Goal: Complete application form: Complete application form

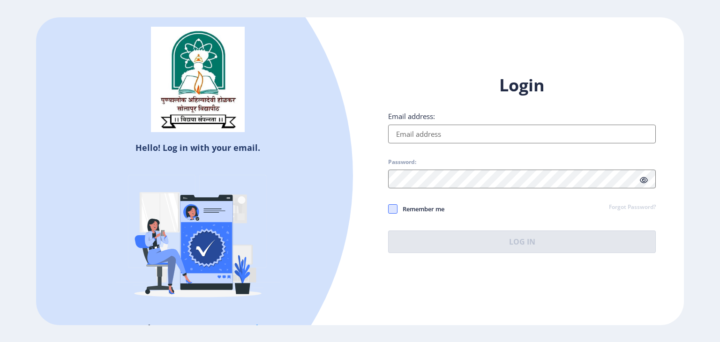
type input "[EMAIL_ADDRESS][DOMAIN_NAME]"
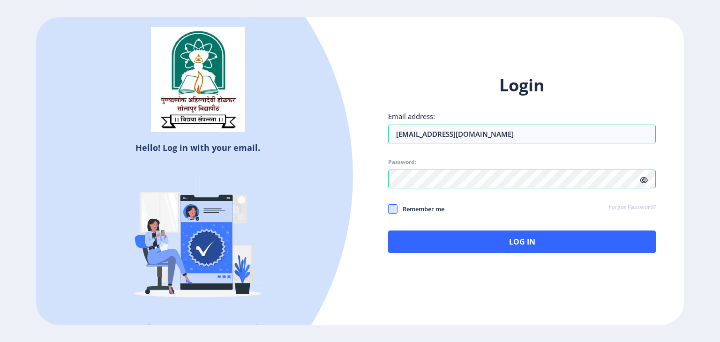
click at [395, 207] on span at bounding box center [392, 208] width 9 height 9
click at [389, 209] on input "Remember me" at bounding box center [388, 209] width 0 height 0
checkbox input "true"
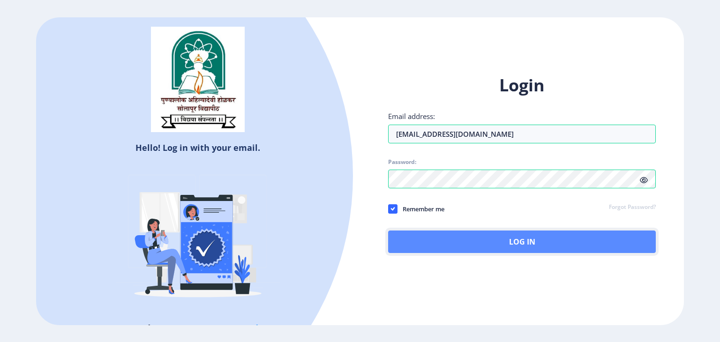
click at [451, 234] on button "Log In" at bounding box center [522, 242] width 268 height 23
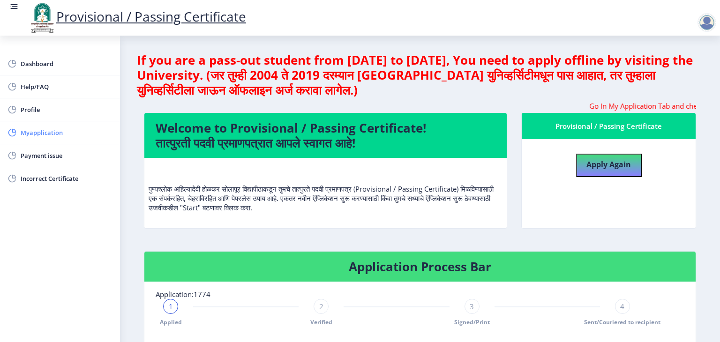
click at [47, 131] on span "Myapplication" at bounding box center [67, 132] width 92 height 11
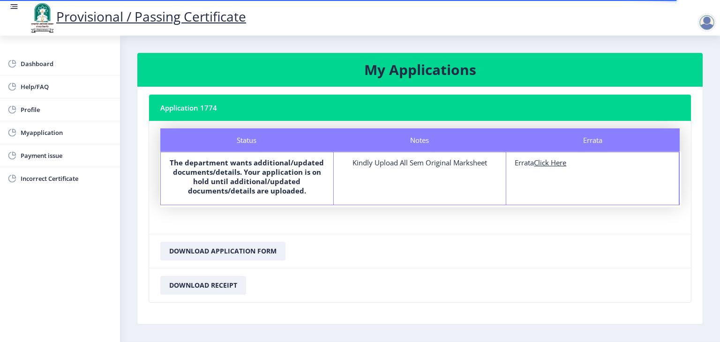
click at [409, 164] on div "Kindly Upload All Sem Original Marksheet" at bounding box center [420, 162] width 156 height 9
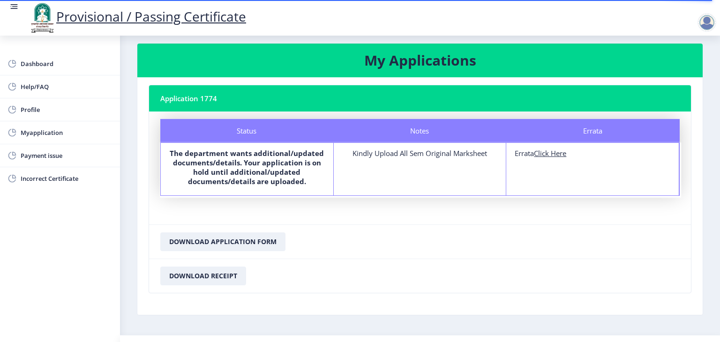
scroll to position [30, 0]
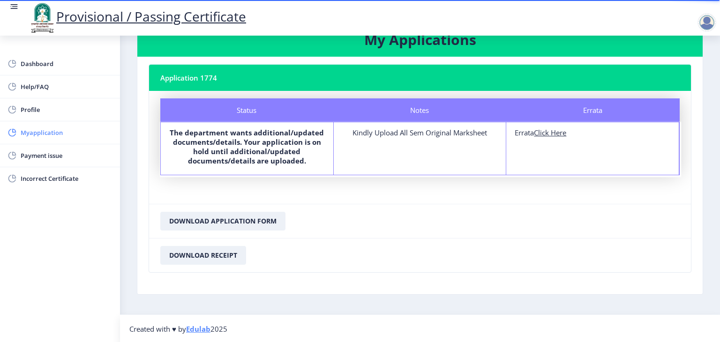
click at [46, 136] on span "Myapplication" at bounding box center [67, 132] width 92 height 11
click at [32, 91] on span "Help/FAQ" at bounding box center [67, 86] width 92 height 11
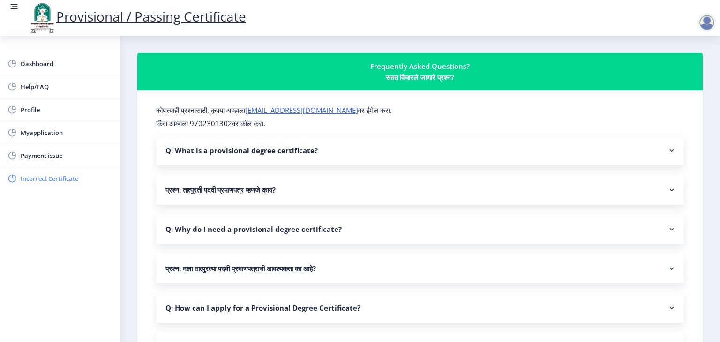
click at [63, 177] on span "Incorrect Certificate" at bounding box center [67, 178] width 92 height 11
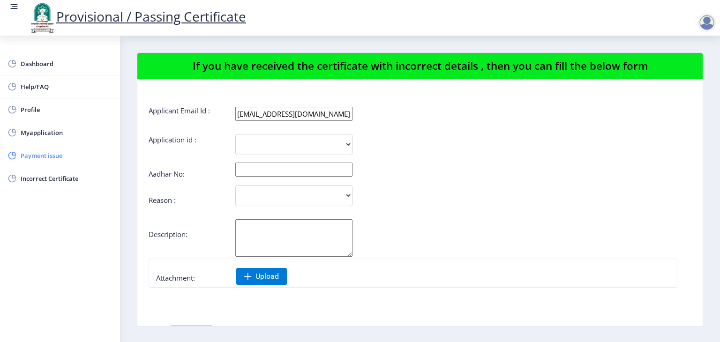
click at [33, 150] on span "Payment issue" at bounding box center [67, 155] width 92 height 11
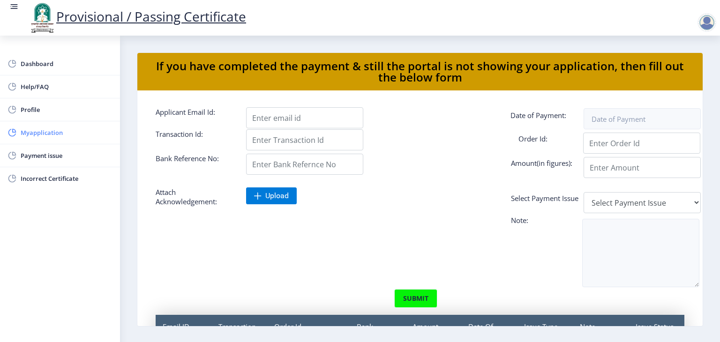
click at [38, 138] on link "Myapplication" at bounding box center [60, 132] width 120 height 23
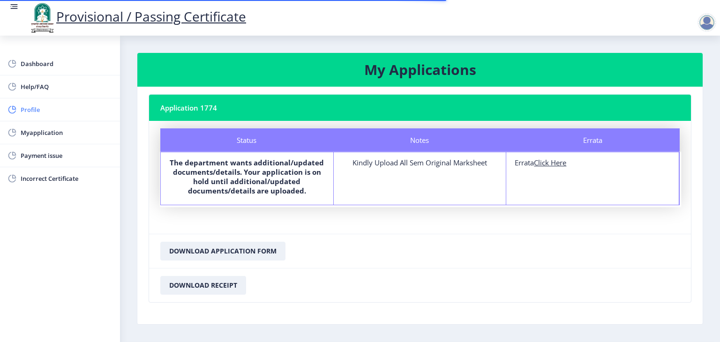
click at [32, 111] on span "Profile" at bounding box center [67, 109] width 92 height 11
select select
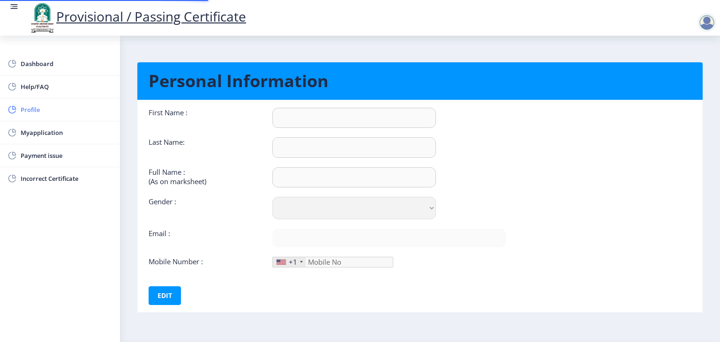
type input "[PERSON_NAME]"
type input "[PERSON_NAME] [PERSON_NAME]"
select select "[DEMOGRAPHIC_DATA]"
type input "[EMAIL_ADDRESS][DOMAIN_NAME]"
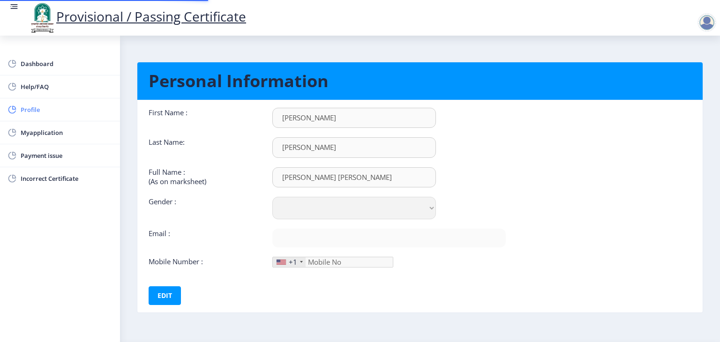
type input "8888086652"
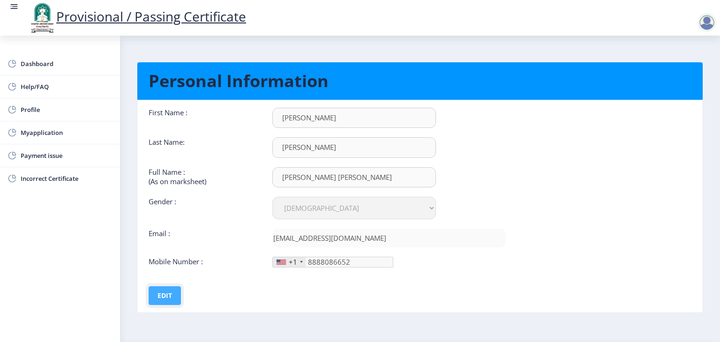
click at [161, 293] on button "Edit" at bounding box center [165, 296] width 32 height 19
click at [161, 293] on button "Save" at bounding box center [171, 296] width 34 height 19
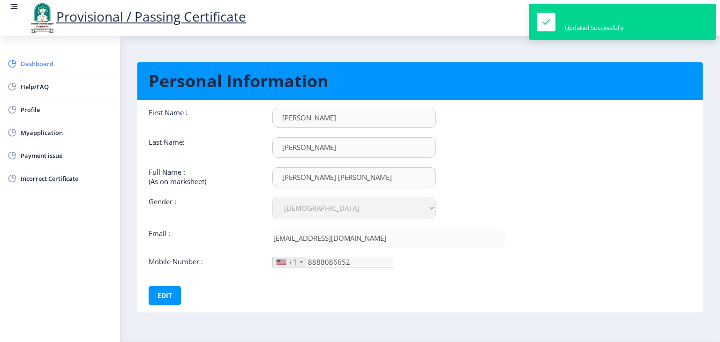
click at [49, 63] on span "Dashboard" at bounding box center [67, 63] width 92 height 11
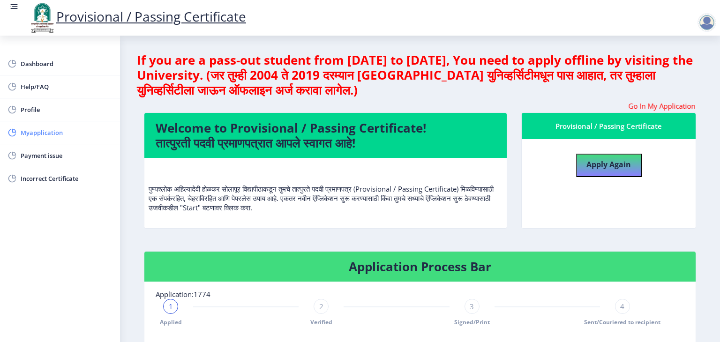
click at [36, 136] on span "Myapplication" at bounding box center [67, 132] width 92 height 11
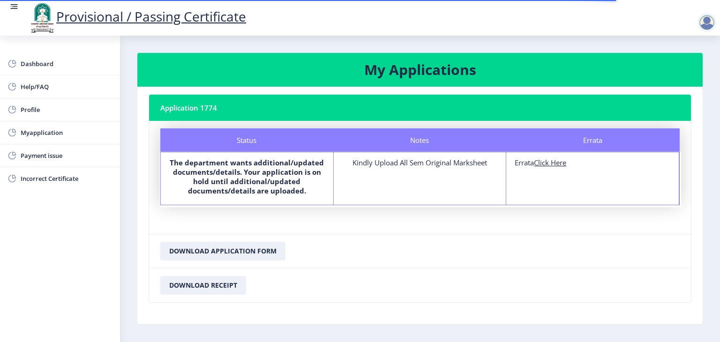
click at [706, 26] on div at bounding box center [707, 22] width 19 height 19
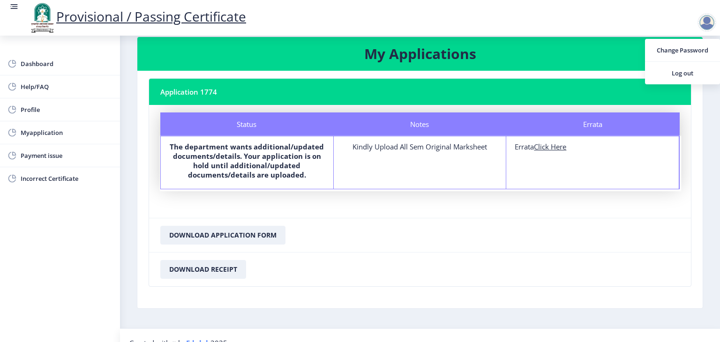
scroll to position [30, 0]
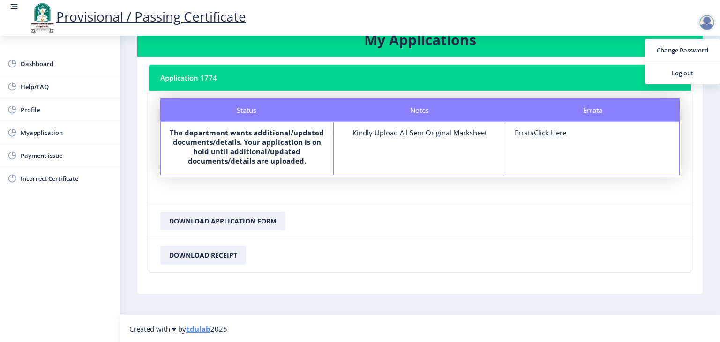
click at [557, 137] on div "Errata Errata Click Here" at bounding box center [592, 148] width 173 height 53
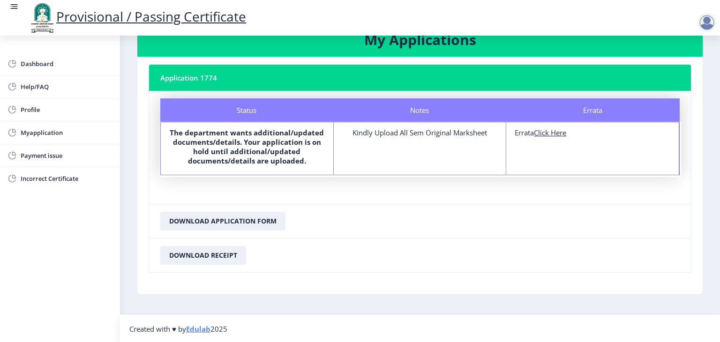
click at [557, 137] on div "Errata Errata Click Here" at bounding box center [592, 148] width 173 height 53
click at [28, 107] on span "Profile" at bounding box center [67, 109] width 92 height 11
select select
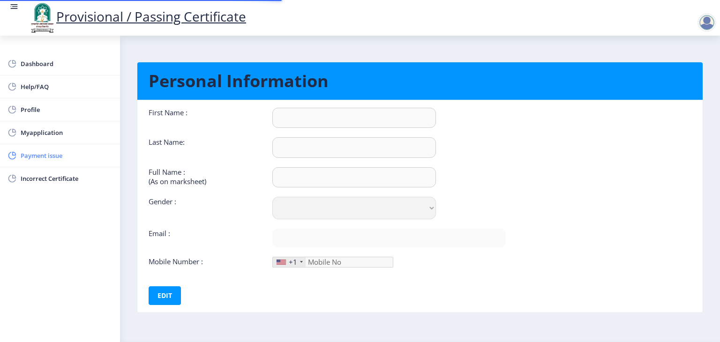
type input "[PERSON_NAME]"
type input "[PERSON_NAME] [PERSON_NAME]"
select select "[DEMOGRAPHIC_DATA]"
type input "[EMAIL_ADDRESS][DOMAIN_NAME]"
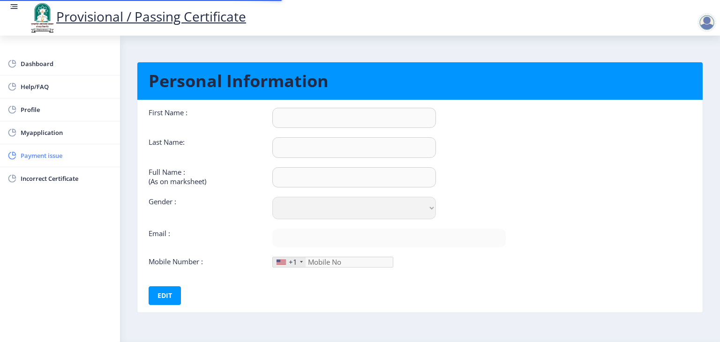
type input "8888086652"
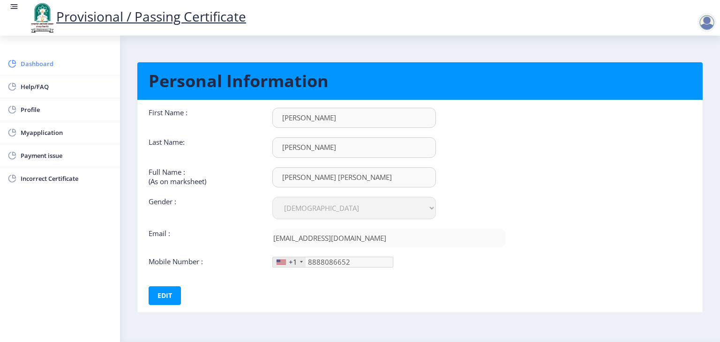
click at [36, 69] on span "Dashboard" at bounding box center [67, 63] width 92 height 11
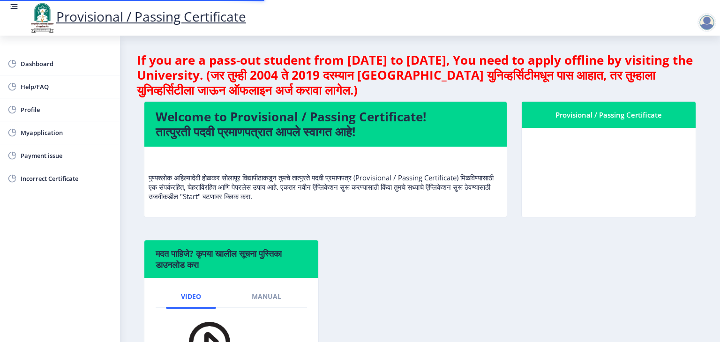
click at [15, 8] on rect at bounding box center [14, 8] width 7 height 1
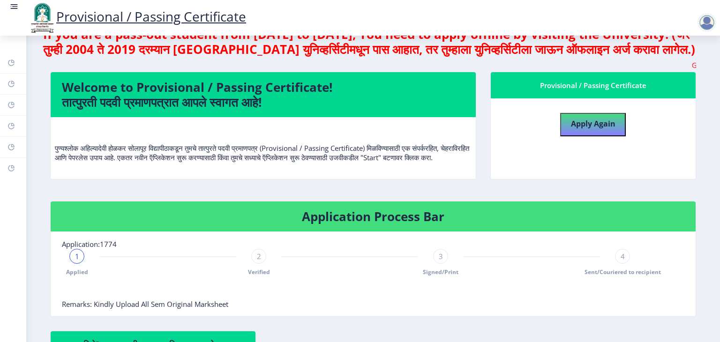
scroll to position [47, 0]
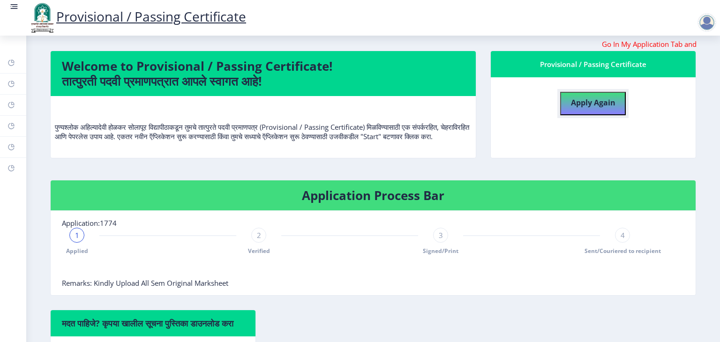
click at [601, 108] on h4 "Apply Again" at bounding box center [593, 101] width 45 height 17
select select
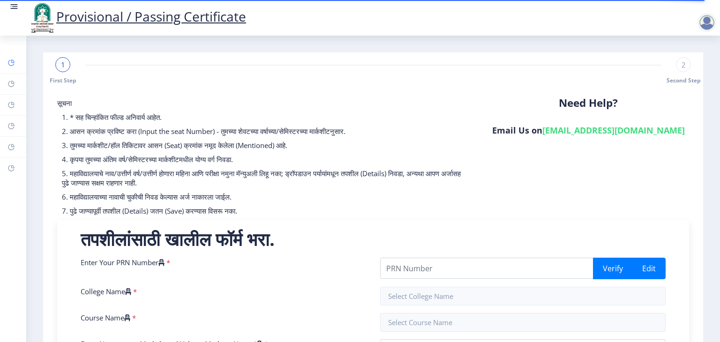
click at [15, 62] on link "Dashboard" at bounding box center [13, 63] width 26 height 21
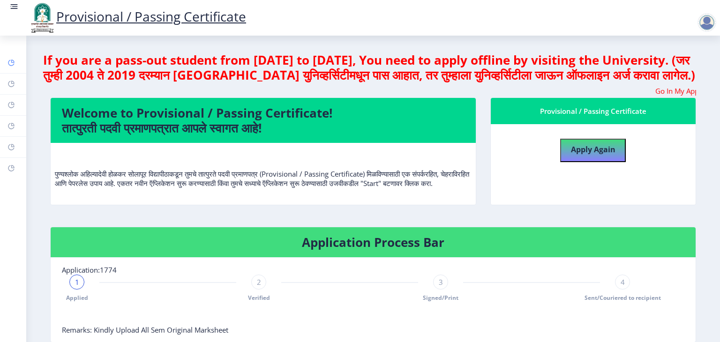
click at [9, 62] on rect at bounding box center [12, 63] width 8 height 8
click at [705, 25] on div at bounding box center [707, 22] width 19 height 19
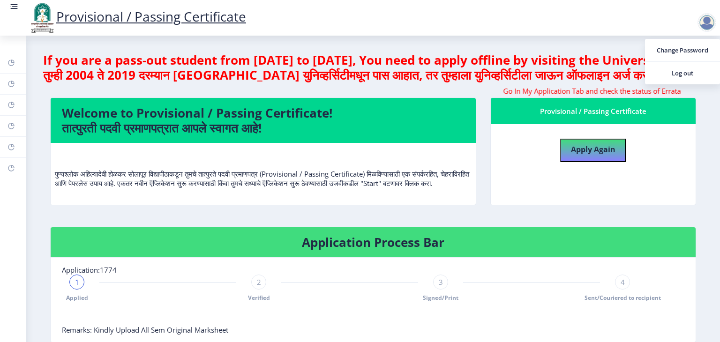
click at [15, 8] on rect at bounding box center [13, 6] width 9 height 9
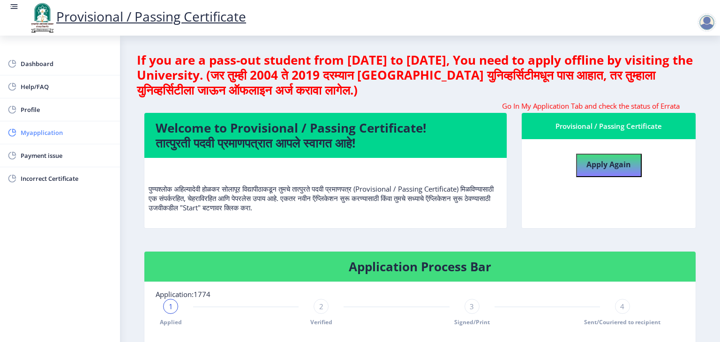
click at [31, 130] on span "Myapplication" at bounding box center [67, 132] width 92 height 11
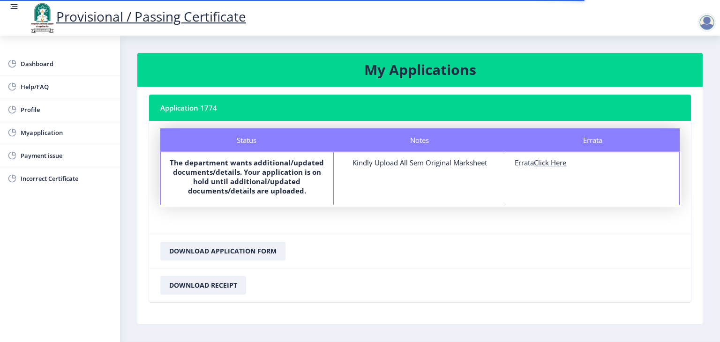
click at [548, 163] on u "Click Here" at bounding box center [550, 162] width 32 height 9
select select
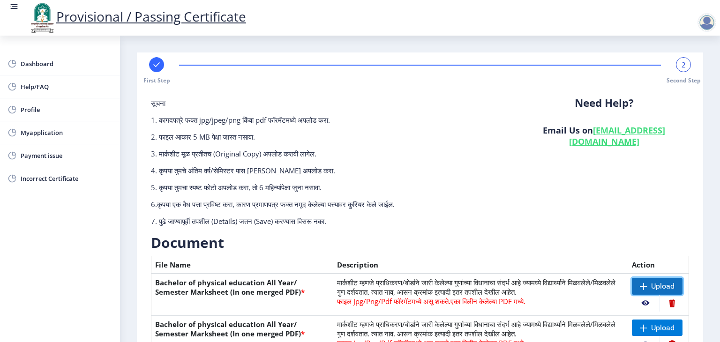
click at [642, 284] on span at bounding box center [644, 287] width 8 height 8
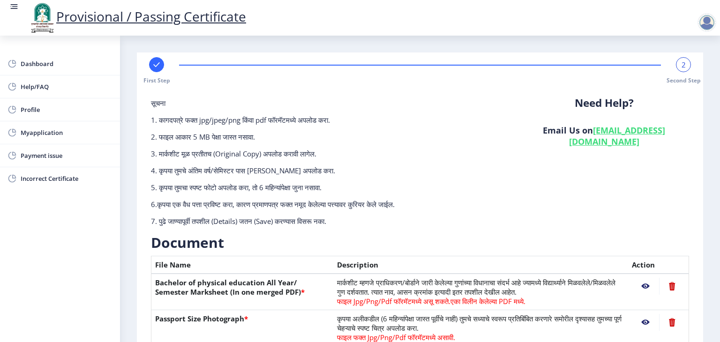
click at [644, 284] on nb-action at bounding box center [645, 286] width 27 height 17
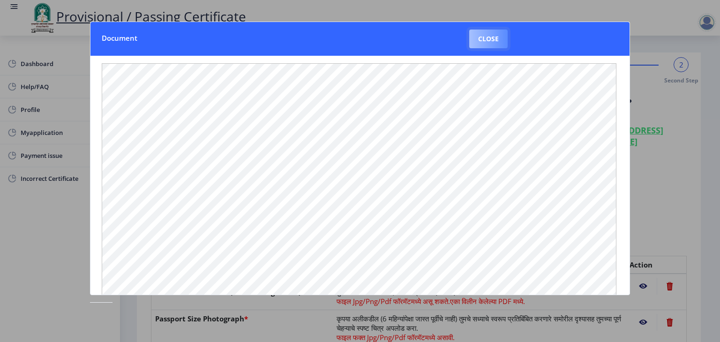
click at [488, 44] on button "Close" at bounding box center [488, 39] width 38 height 19
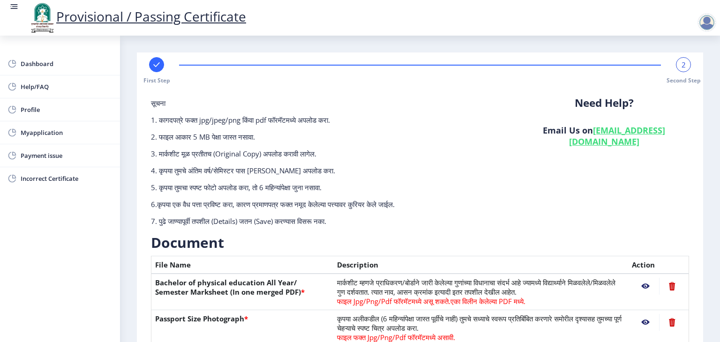
click at [642, 321] on nb-action at bounding box center [645, 322] width 27 height 17
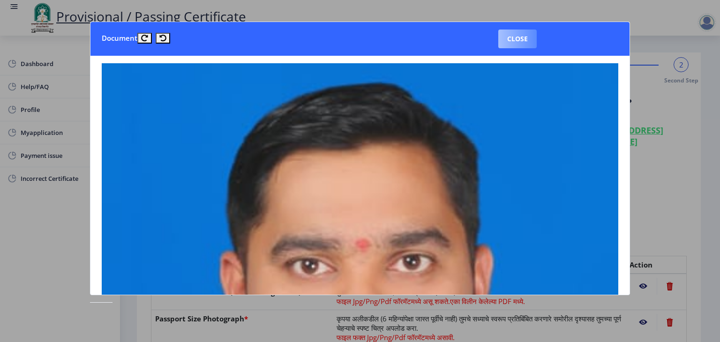
click at [525, 38] on button "Close" at bounding box center [517, 39] width 38 height 19
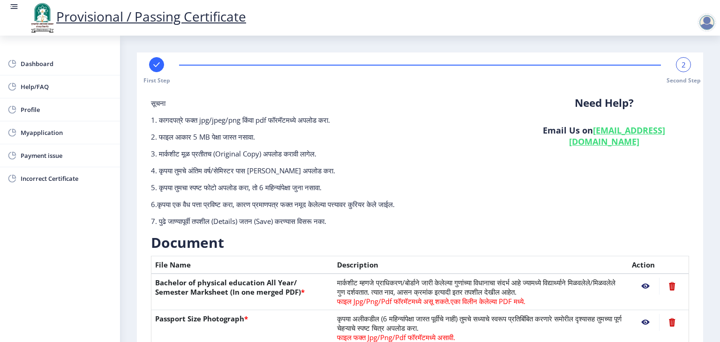
click at [694, 187] on div "Need Help? Email Us on [EMAIL_ADDRESS][DOMAIN_NAME]" at bounding box center [604, 165] width 184 height 135
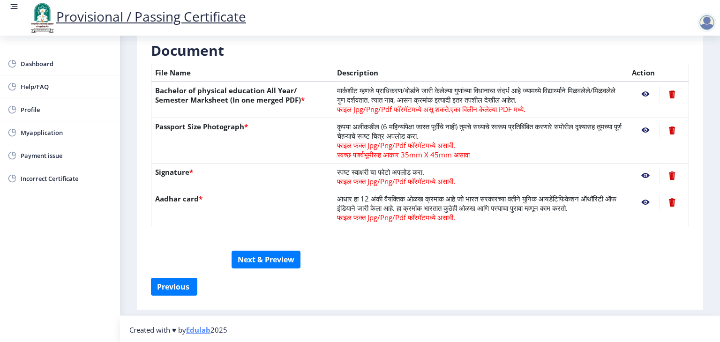
scroll to position [193, 0]
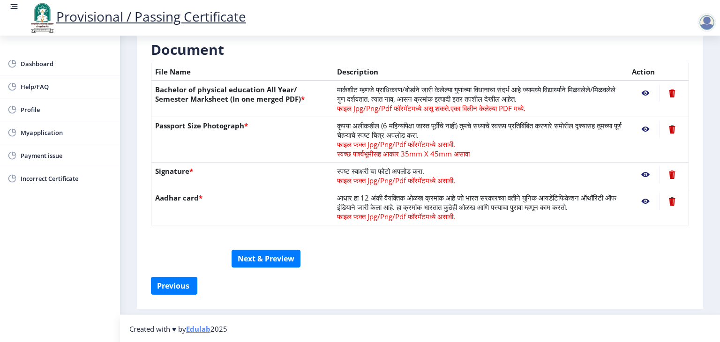
click at [645, 175] on nb-action at bounding box center [645, 174] width 27 height 17
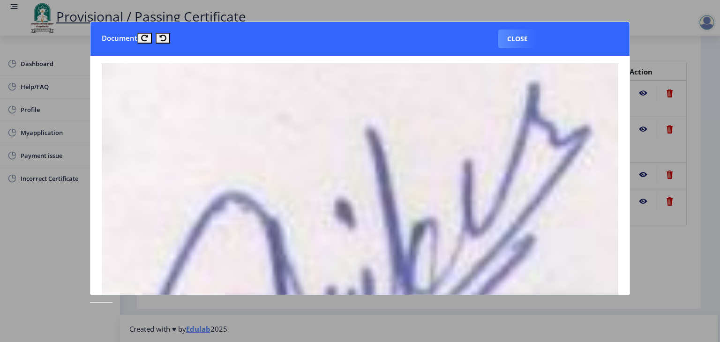
click at [645, 175] on div at bounding box center [360, 171] width 720 height 342
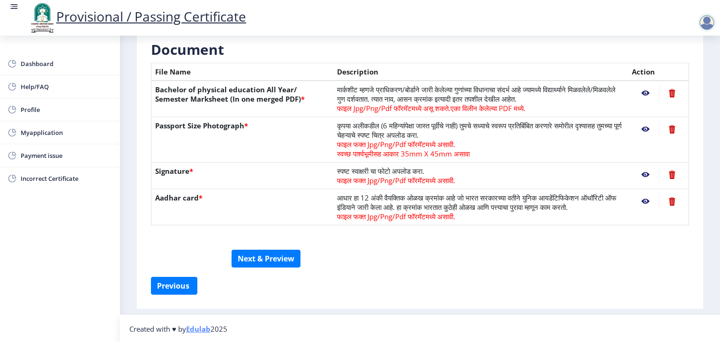
click at [644, 200] on nb-action at bounding box center [645, 201] width 27 height 17
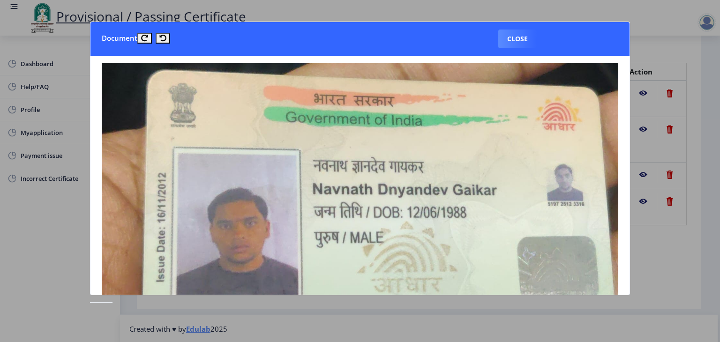
click at [644, 200] on div at bounding box center [360, 171] width 720 height 342
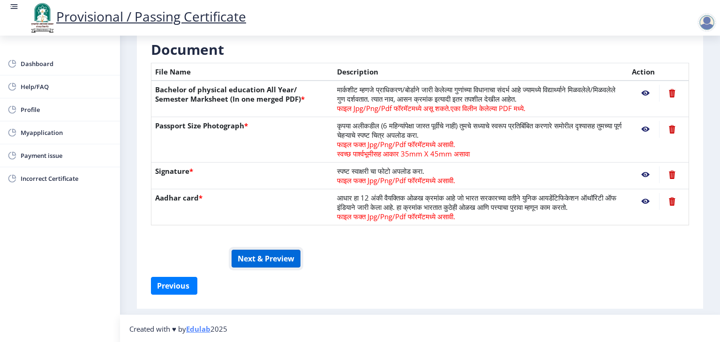
click at [262, 261] on button "Next & Preview" at bounding box center [266, 259] width 69 height 18
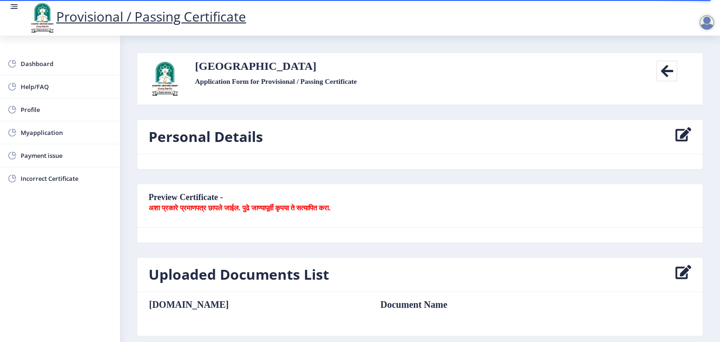
click at [672, 72] on icon at bounding box center [667, 70] width 21 height 21
select select
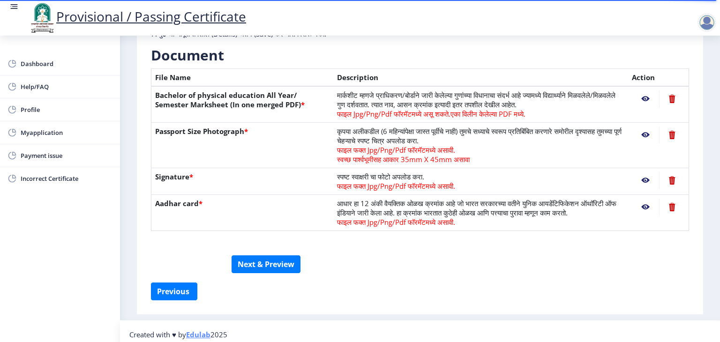
scroll to position [193, 0]
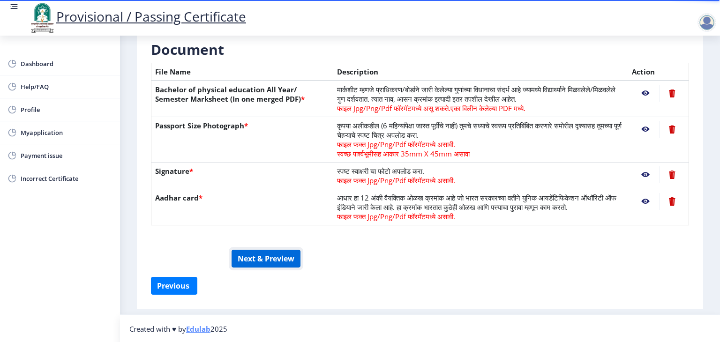
click at [274, 258] on button "Next & Preview" at bounding box center [266, 259] width 69 height 18
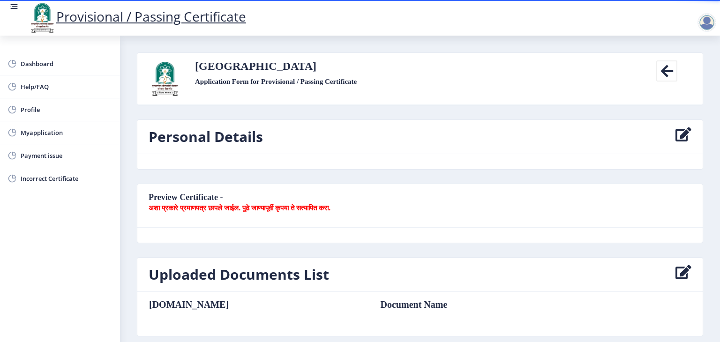
click at [676, 135] on icon at bounding box center [684, 137] width 16 height 19
select select
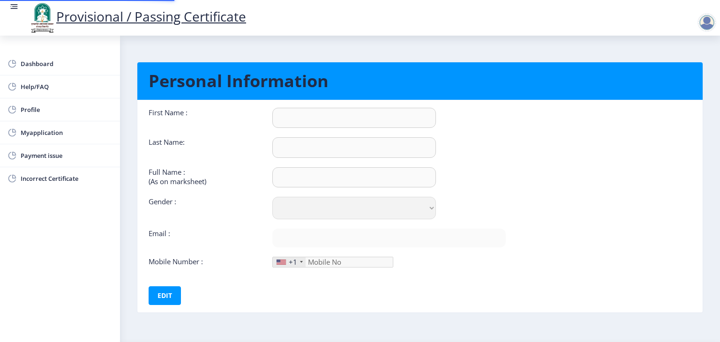
type input "[PERSON_NAME]"
type input "[PERSON_NAME] [PERSON_NAME]"
select select "[DEMOGRAPHIC_DATA]"
type input "[EMAIL_ADDRESS][DOMAIN_NAME]"
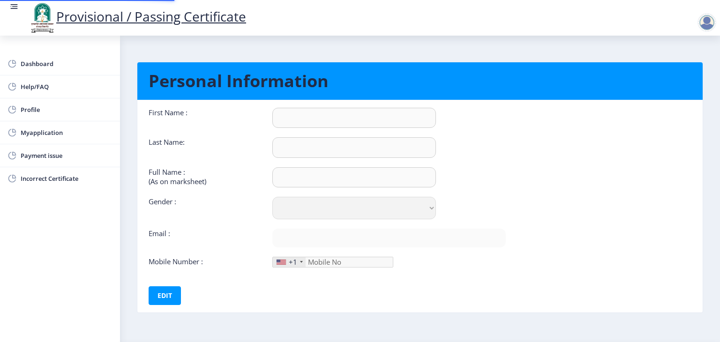
type input "8888086652"
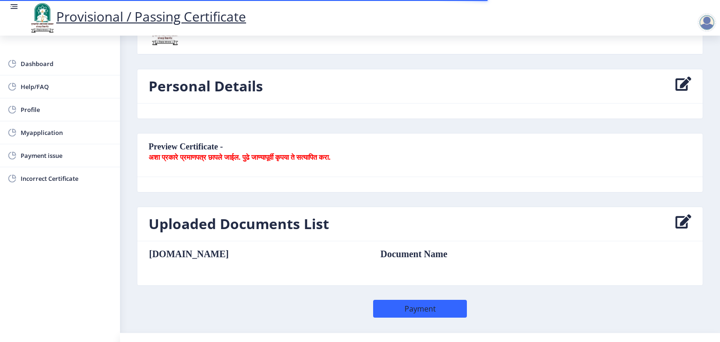
scroll to position [68, 0]
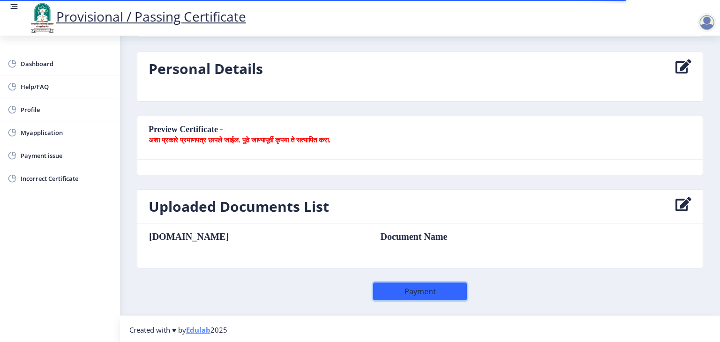
click at [409, 288] on button "Payment" at bounding box center [420, 292] width 94 height 18
